Goal: Entertainment & Leisure: Consume media (video, audio)

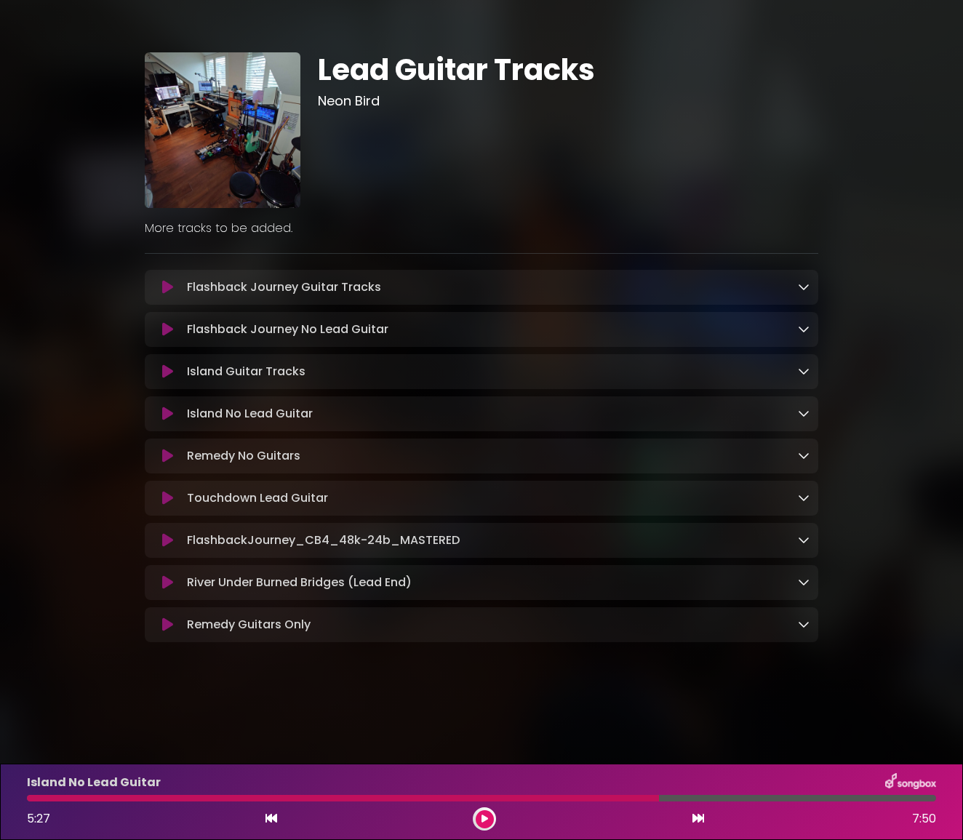
click at [159, 417] on button at bounding box center [168, 414] width 28 height 15
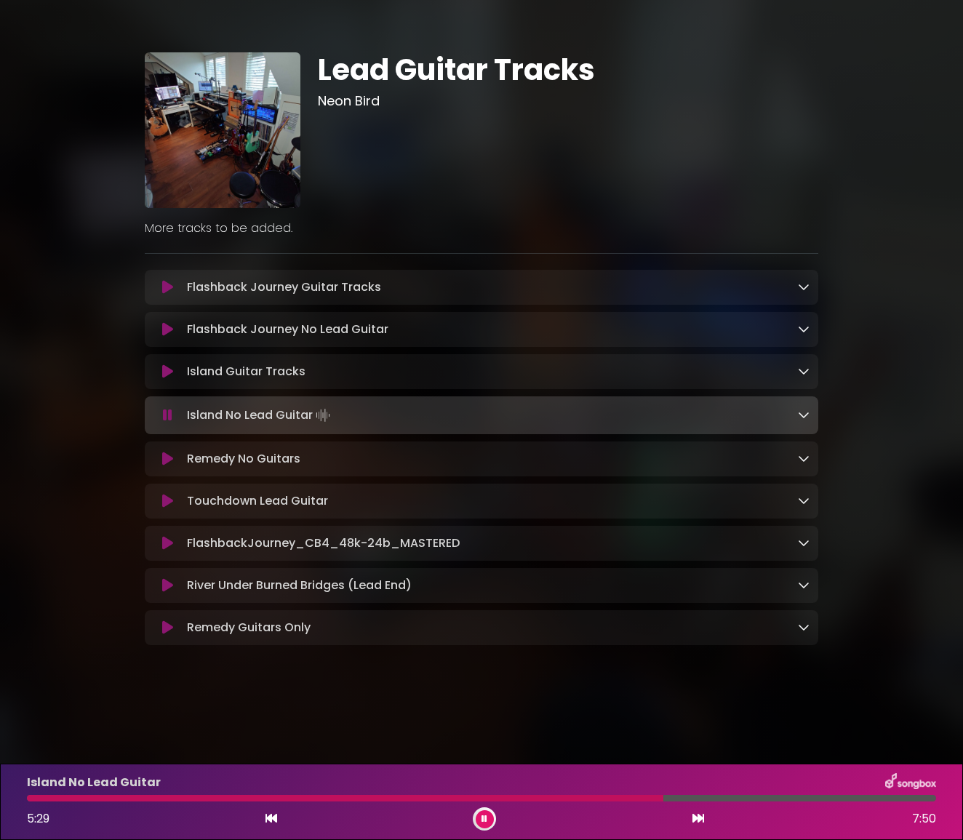
click at [31, 802] on div "Island No Lead Guitar 5:29 7:50" at bounding box center [481, 801] width 927 height 57
click at [33, 794] on div "Island No Lead Guitar 5:30 7:50" at bounding box center [481, 801] width 927 height 57
click at [30, 802] on div "Island No Lead Guitar 5:31 7:50" at bounding box center [481, 801] width 927 height 57
click at [36, 799] on div at bounding box center [348, 798] width 642 height 7
click at [502, 799] on div at bounding box center [380, 798] width 706 height 7
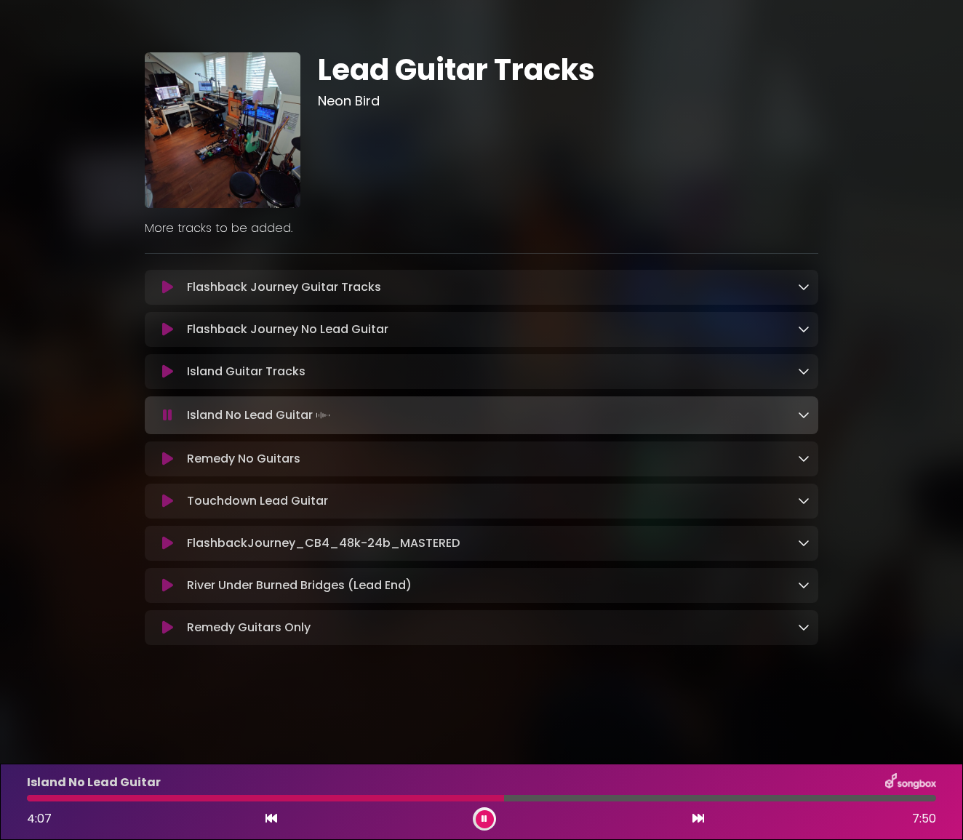
click at [451, 794] on div "Island No Lead Guitar 4:07 7:50" at bounding box center [481, 801] width 927 height 57
click at [446, 797] on div at bounding box center [266, 798] width 479 height 7
click at [410, 795] on div "Island No Lead Guitar 3:38 7:50" at bounding box center [481, 801] width 927 height 57
click at [419, 798] on div at bounding box center [238, 798] width 423 height 7
click at [449, 797] on div at bounding box center [340, 798] width 626 height 7
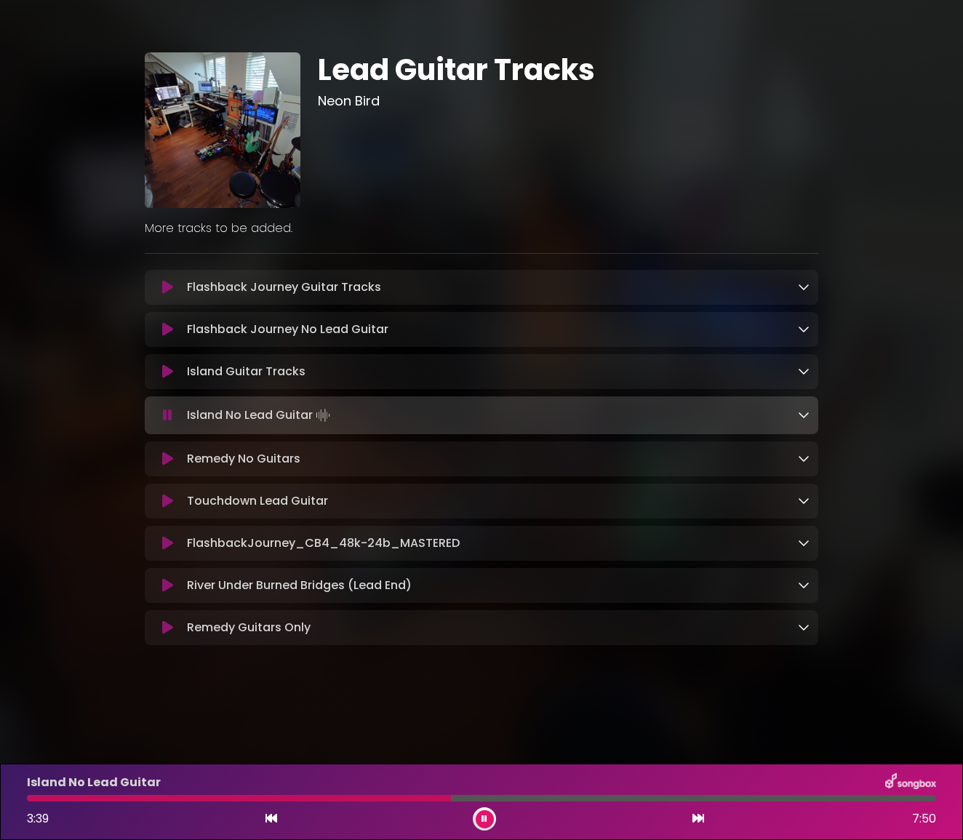
click at [411, 792] on div "Island No Lead Guitar" at bounding box center [481, 782] width 927 height 19
click at [407, 804] on div "Island No Lead Guitar 3:40 7:50" at bounding box center [481, 801] width 927 height 57
click at [413, 802] on div "Island No Lead Guitar 3:41 7:50" at bounding box center [481, 801] width 927 height 57
click at [414, 796] on div at bounding box center [241, 798] width 429 height 7
click at [415, 796] on div at bounding box center [356, 798] width 658 height 7
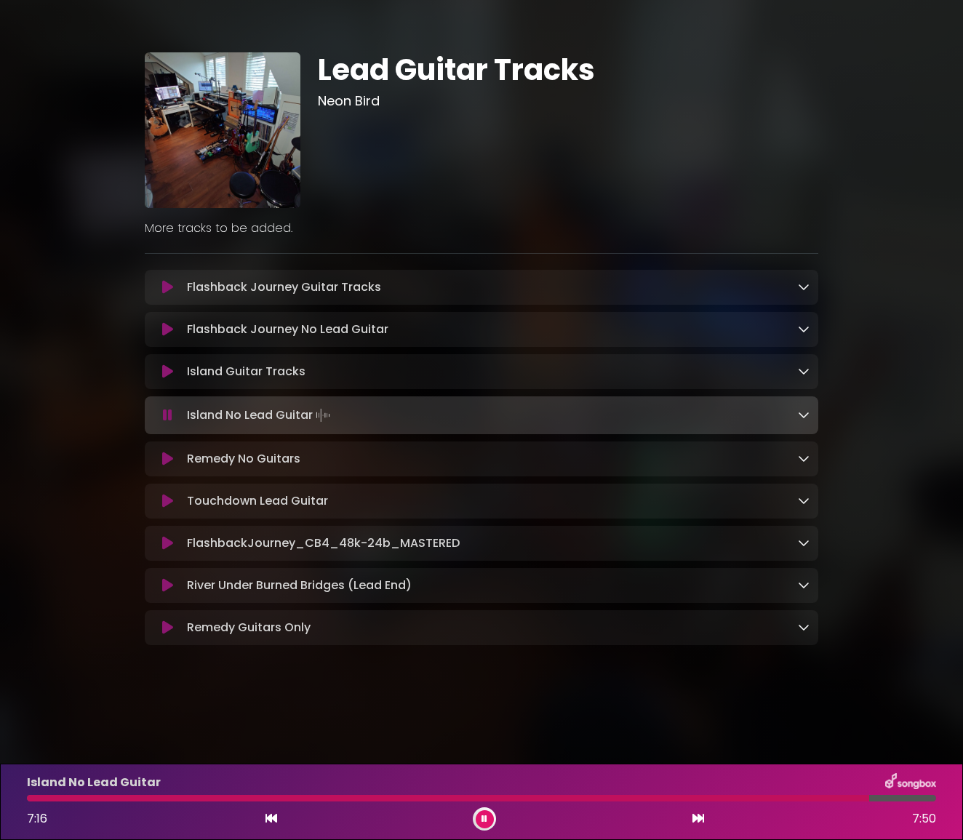
click at [604, 798] on div at bounding box center [448, 798] width 842 height 7
click at [658, 803] on div "Island No Lead Guitar 5:00 7:50" at bounding box center [481, 801] width 927 height 57
click at [670, 799] on div at bounding box center [481, 798] width 909 height 7
click at [698, 800] on div at bounding box center [481, 798] width 909 height 7
click at [165, 332] on icon at bounding box center [167, 329] width 11 height 15
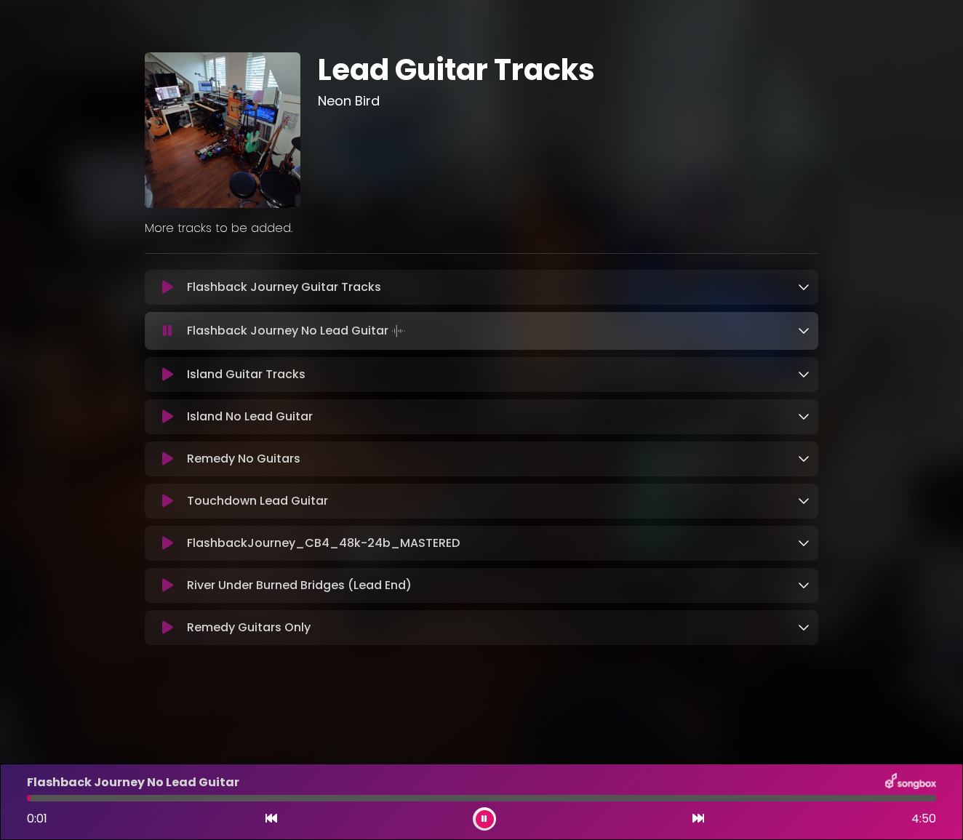
click at [510, 803] on div "Flashback Journey No Lead Guitar 0:01 4:50" at bounding box center [481, 801] width 927 height 57
click at [517, 800] on div at bounding box center [481, 798] width 909 height 7
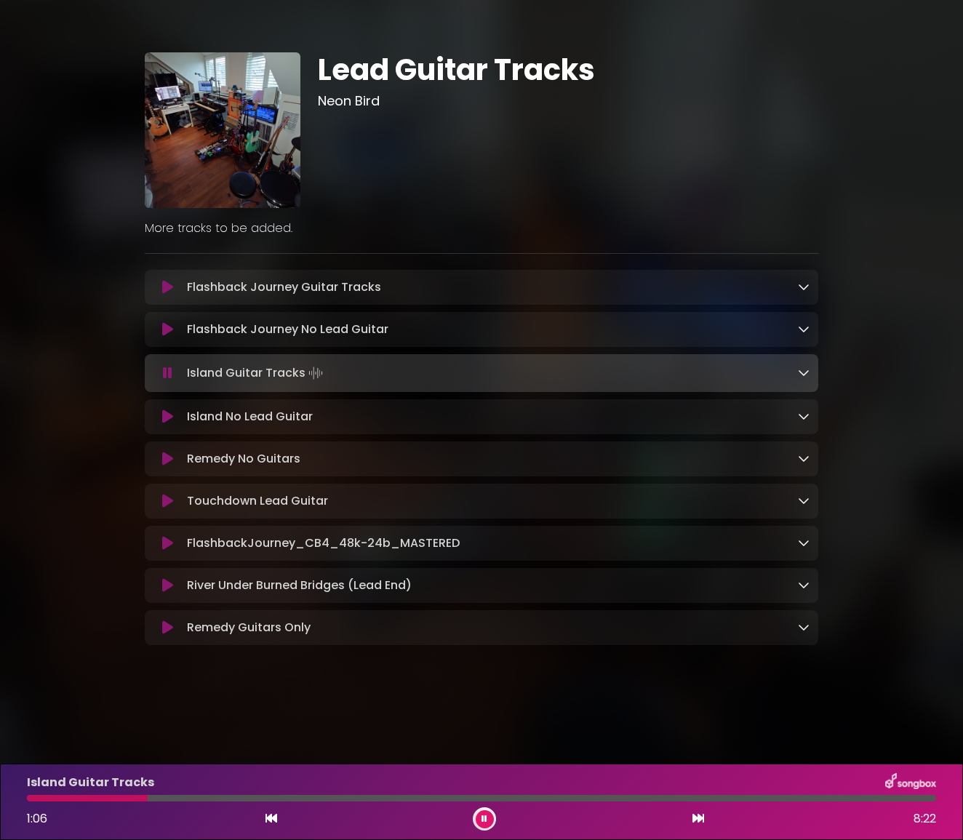
drag, startPoint x: 517, startPoint y: 800, endPoint x: 517, endPoint y: 858, distance: 57.5
click at [517, 840] on html "× Lead Guitar Tracks Neon Bird ×" at bounding box center [481, 420] width 963 height 840
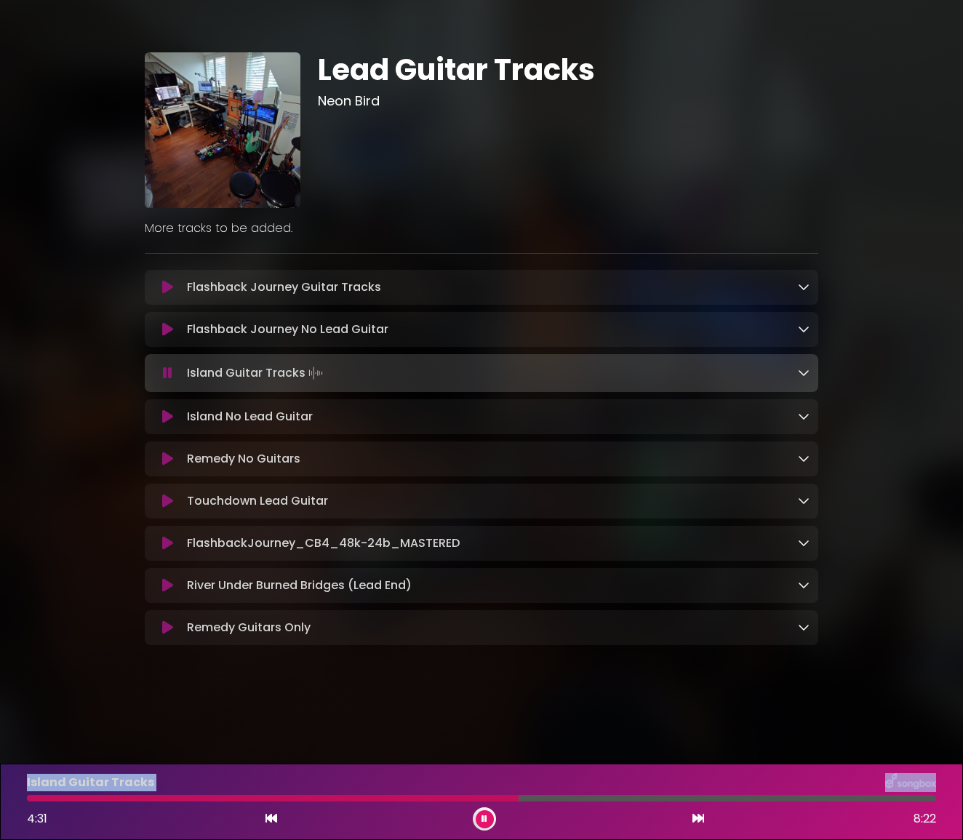
click at [91, 363] on div "Lead Guitar Tracks Neon Bird More tracks to be added." at bounding box center [481, 343] width 829 height 653
click at [168, 460] on icon at bounding box center [167, 459] width 11 height 15
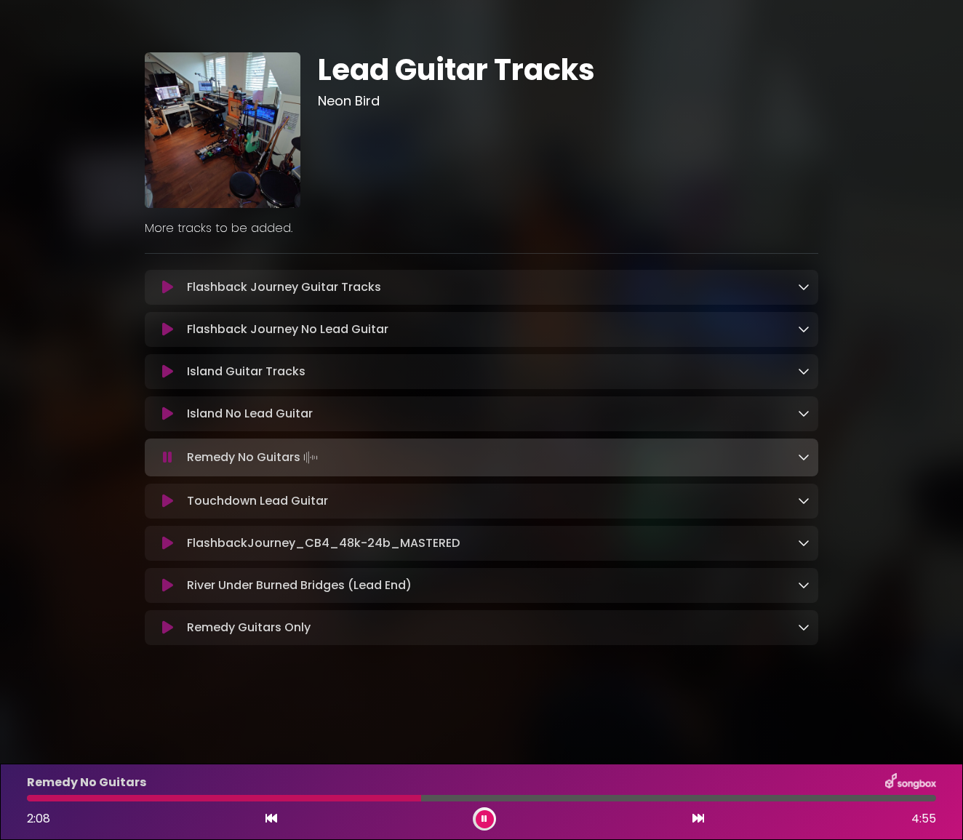
click at [493, 817] on button at bounding box center [485, 819] width 18 height 18
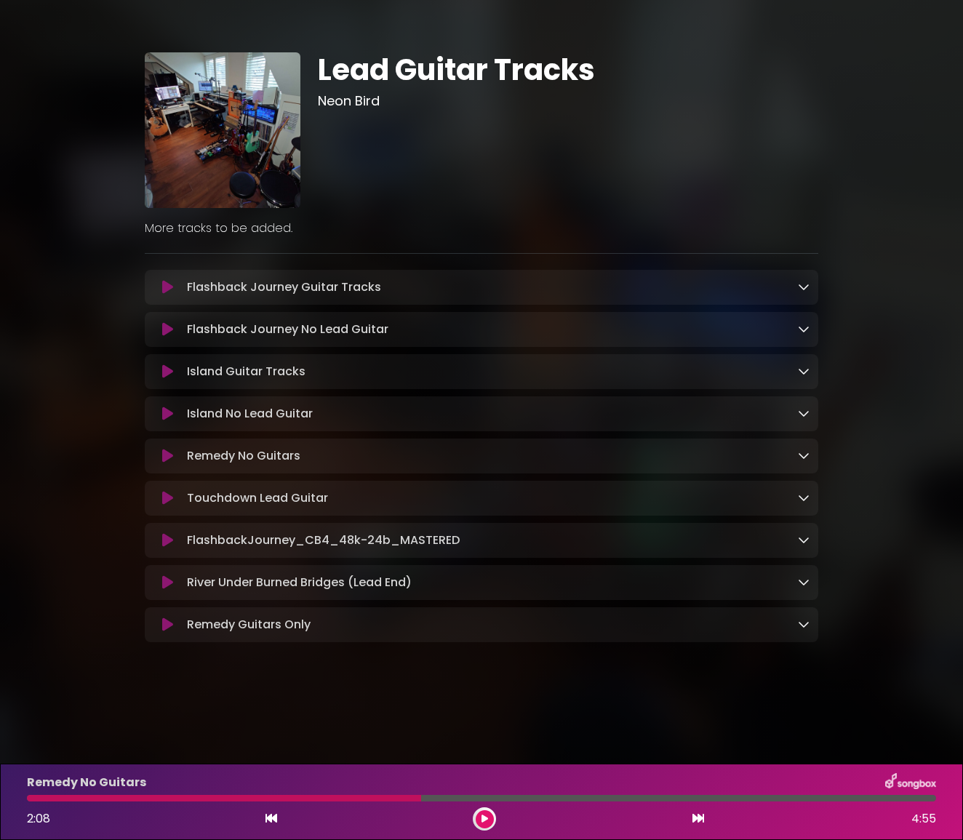
click at [167, 407] on div "Island No Lead Guitar Loading Track..." at bounding box center [482, 413] width 656 height 17
click at [167, 420] on icon at bounding box center [167, 414] width 11 height 15
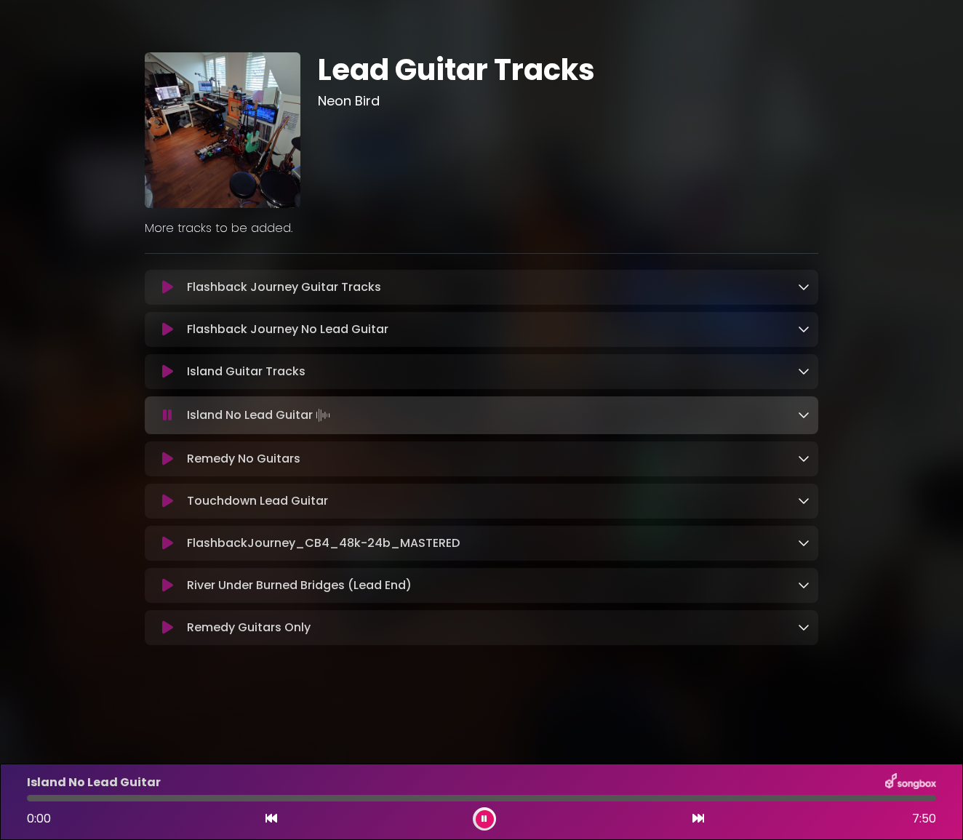
click at [404, 800] on div at bounding box center [481, 798] width 909 height 7
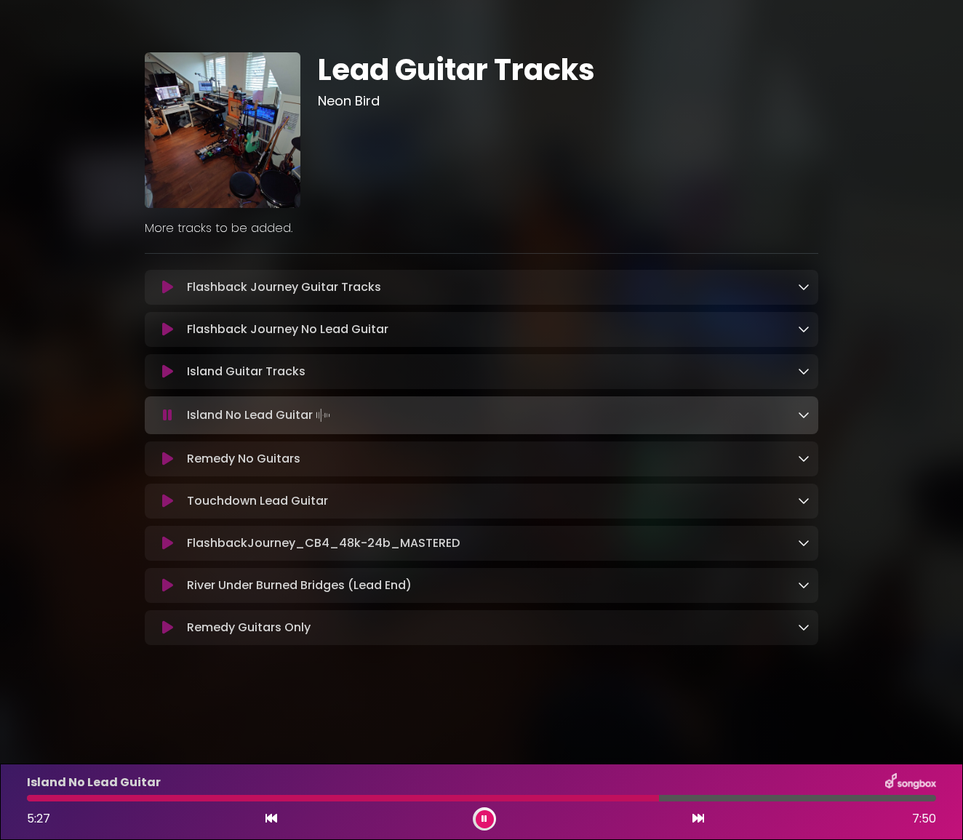
click at [479, 811] on button at bounding box center [485, 819] width 18 height 18
